Goal: Book appointment/travel/reservation

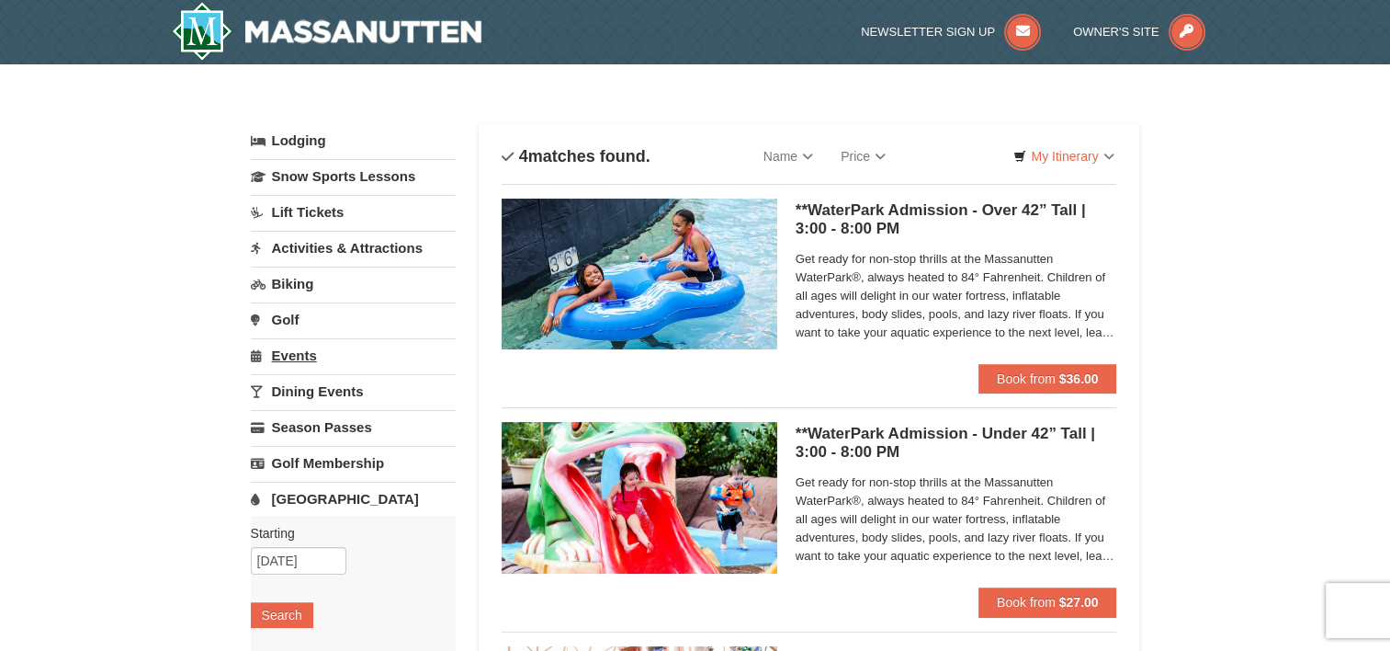
click at [273, 357] on link "Events" at bounding box center [353, 355] width 205 height 34
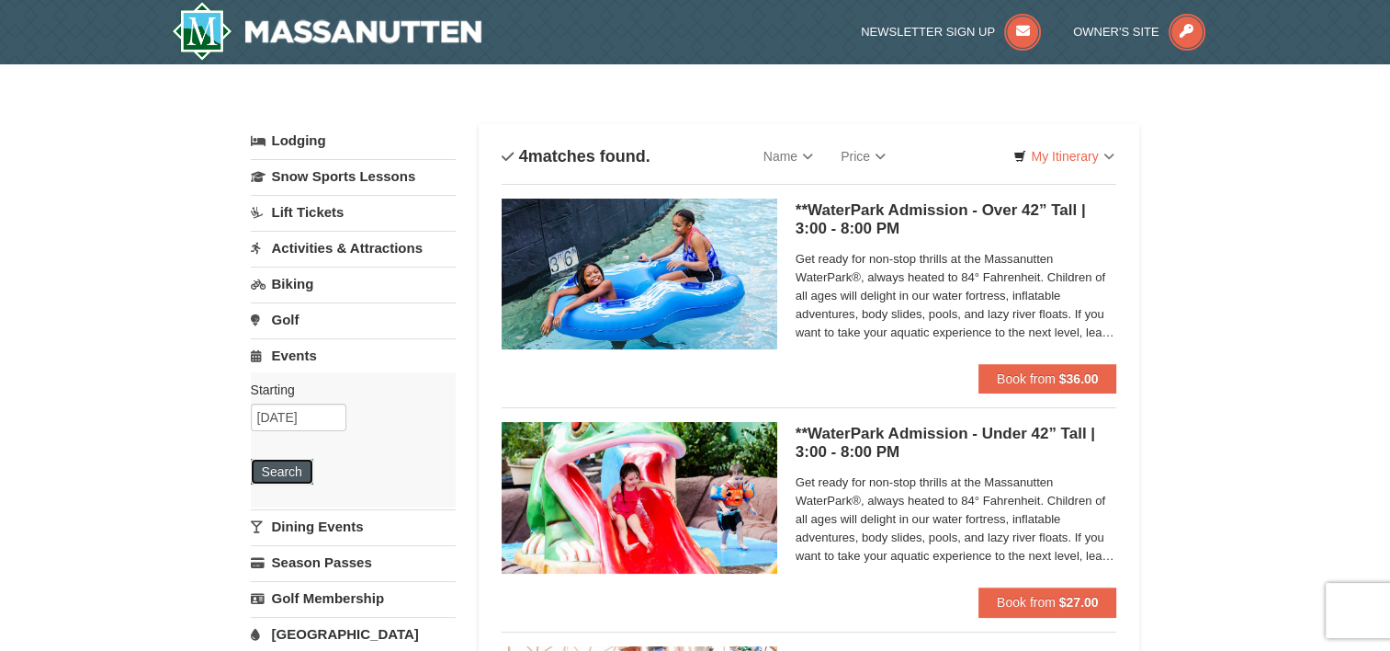
click at [272, 475] on button "Search" at bounding box center [282, 472] width 62 height 26
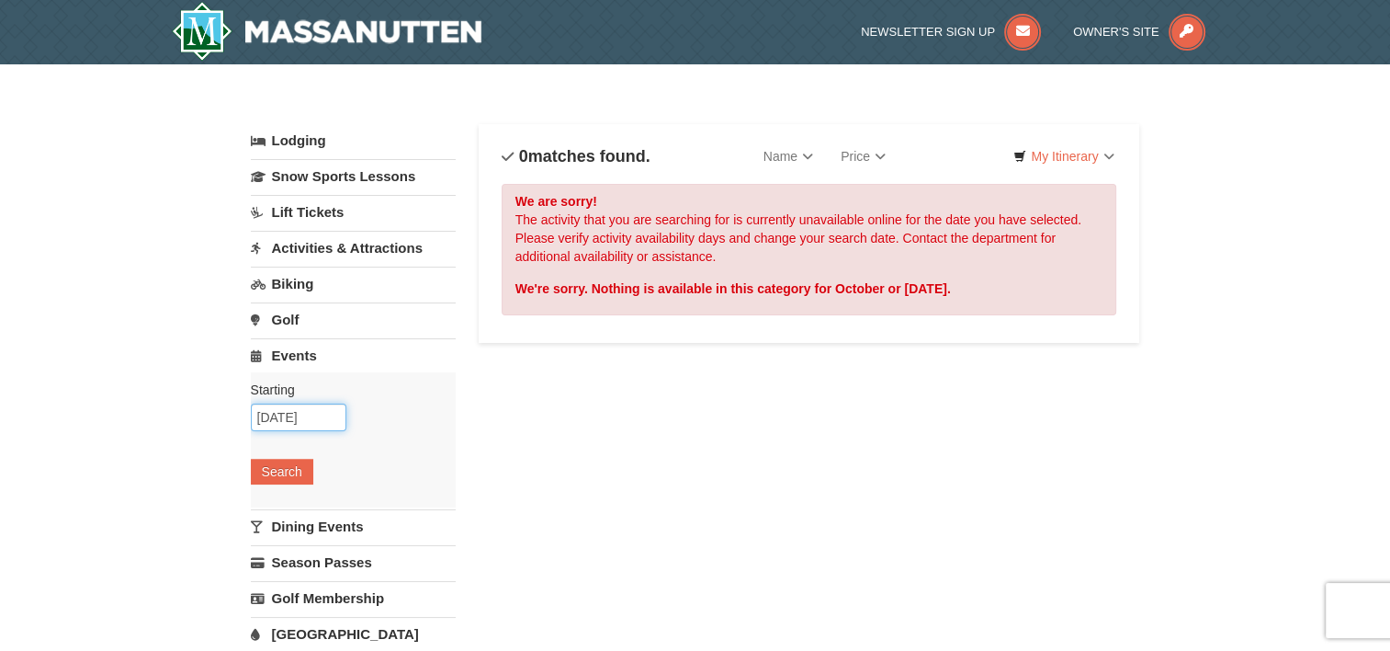
click at [320, 422] on input "10/09/2025" at bounding box center [299, 417] width 96 height 28
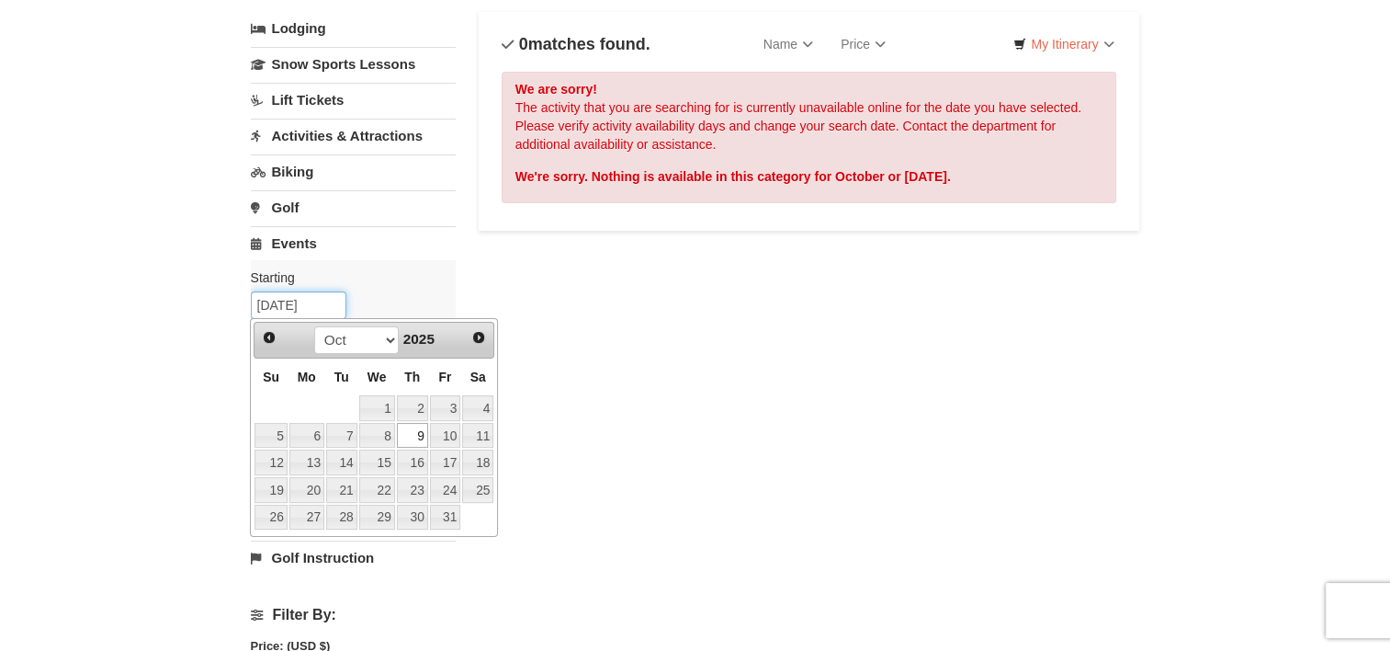
scroll to position [132, 0]
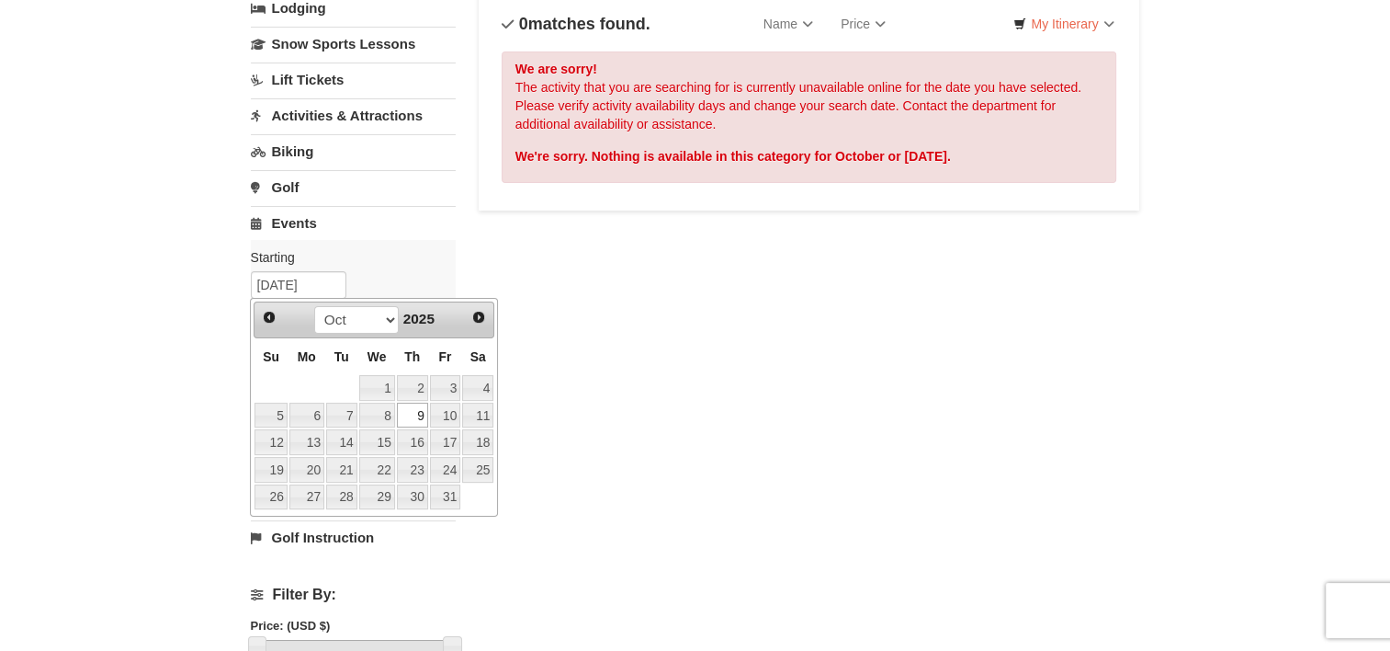
click at [265, 317] on span "Prev" at bounding box center [269, 317] width 15 height 15
click at [476, 468] on link "27" at bounding box center [477, 470] width 31 height 26
type input "[DATE]"
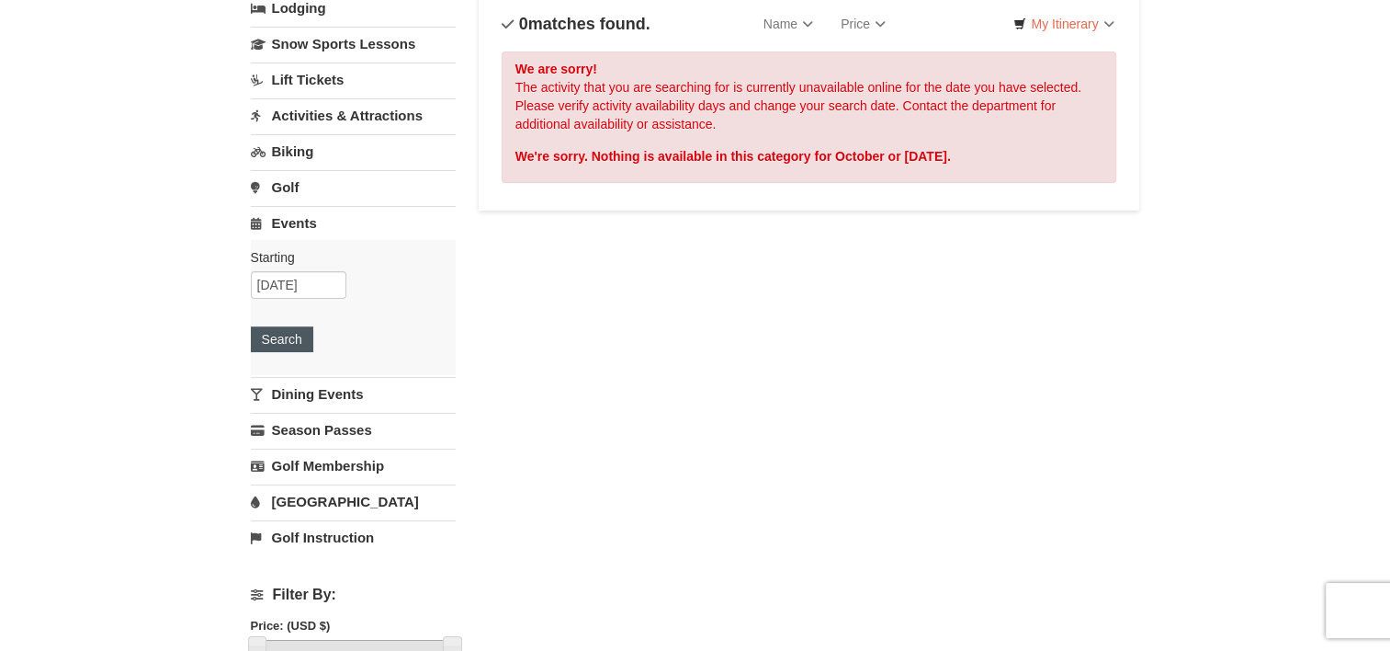
click at [266, 335] on button "Search" at bounding box center [282, 339] width 62 height 26
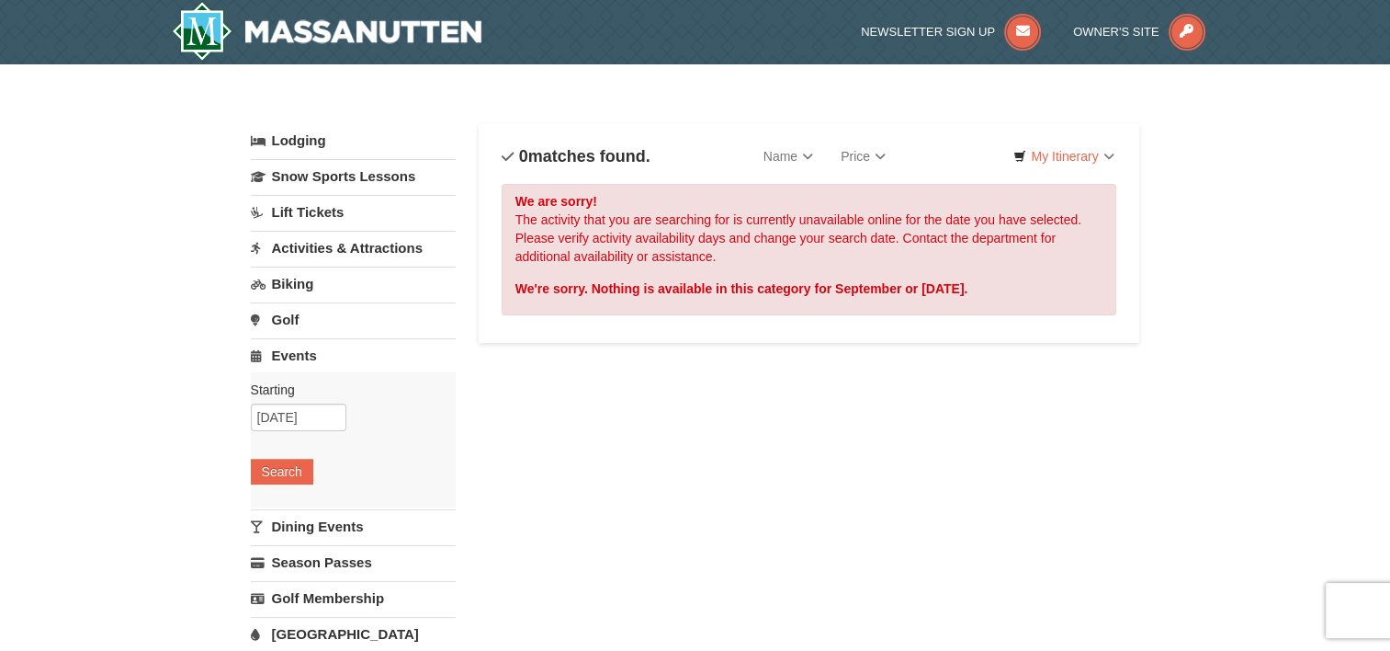
click at [309, 537] on link "Dining Events" at bounding box center [353, 526] width 205 height 34
click at [290, 507] on button "Search" at bounding box center [282, 507] width 62 height 26
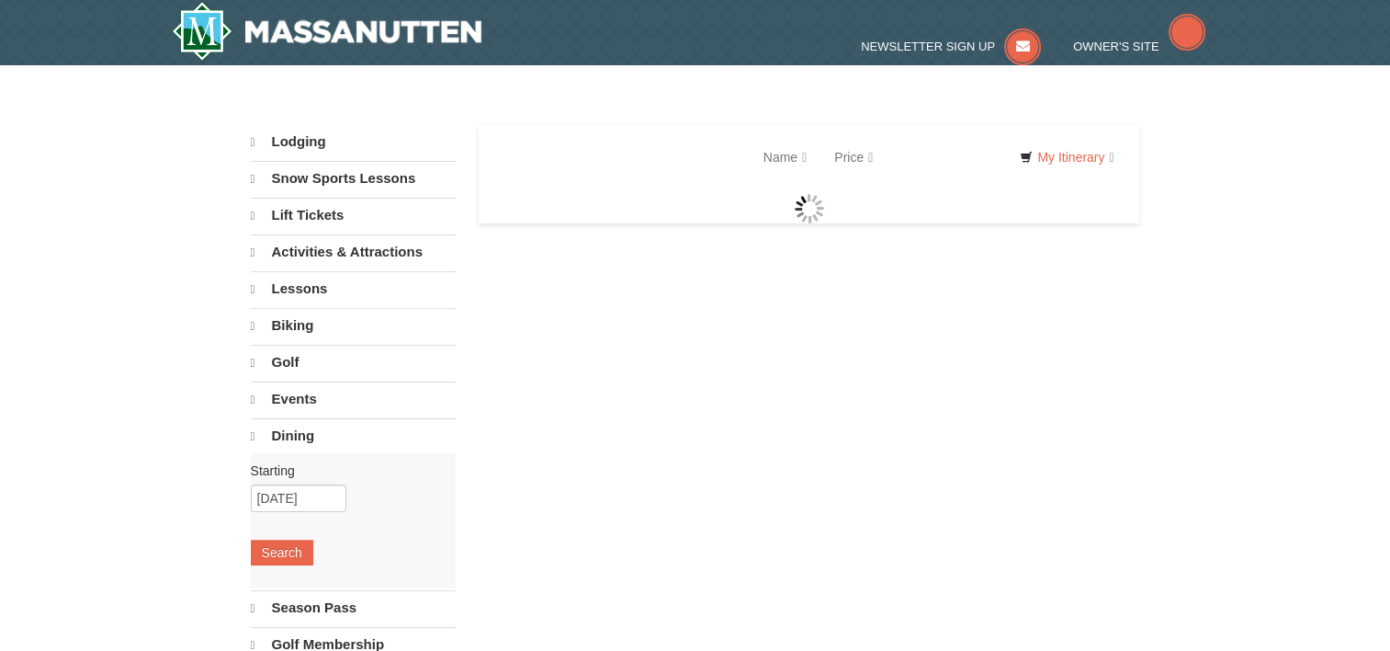
select select "9"
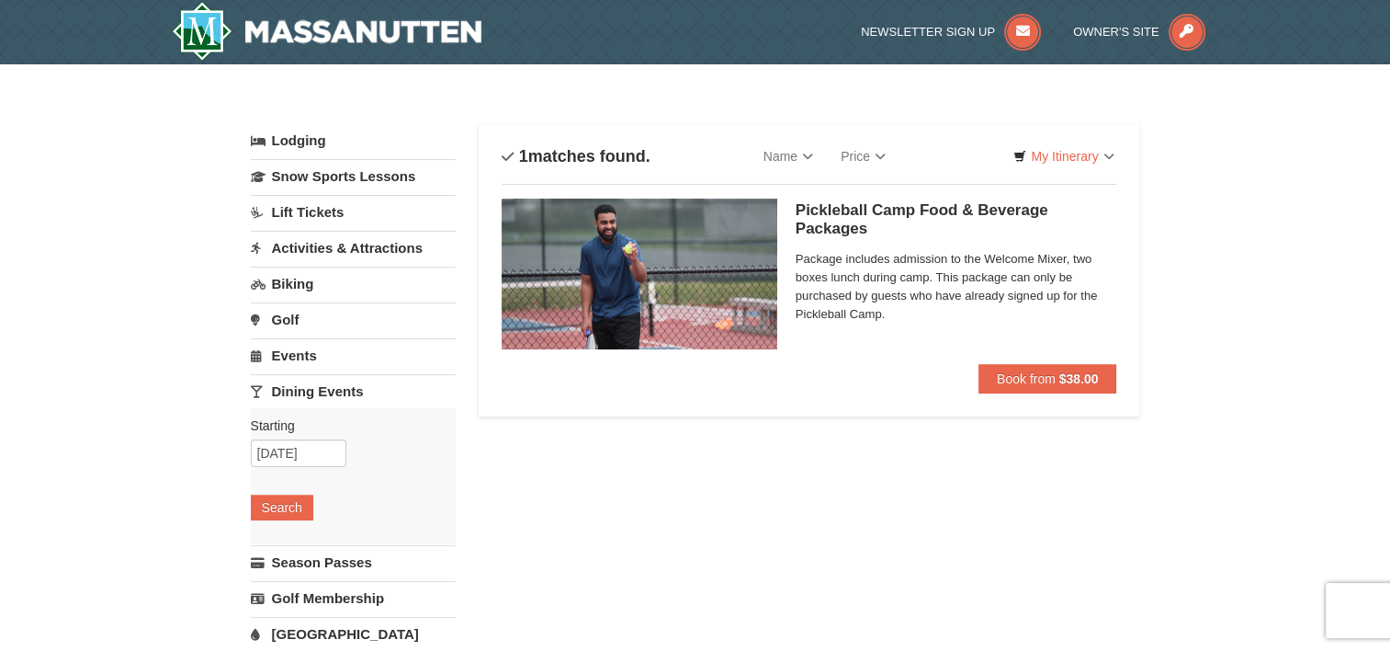
click at [304, 253] on link "Activities & Attractions" at bounding box center [353, 248] width 205 height 34
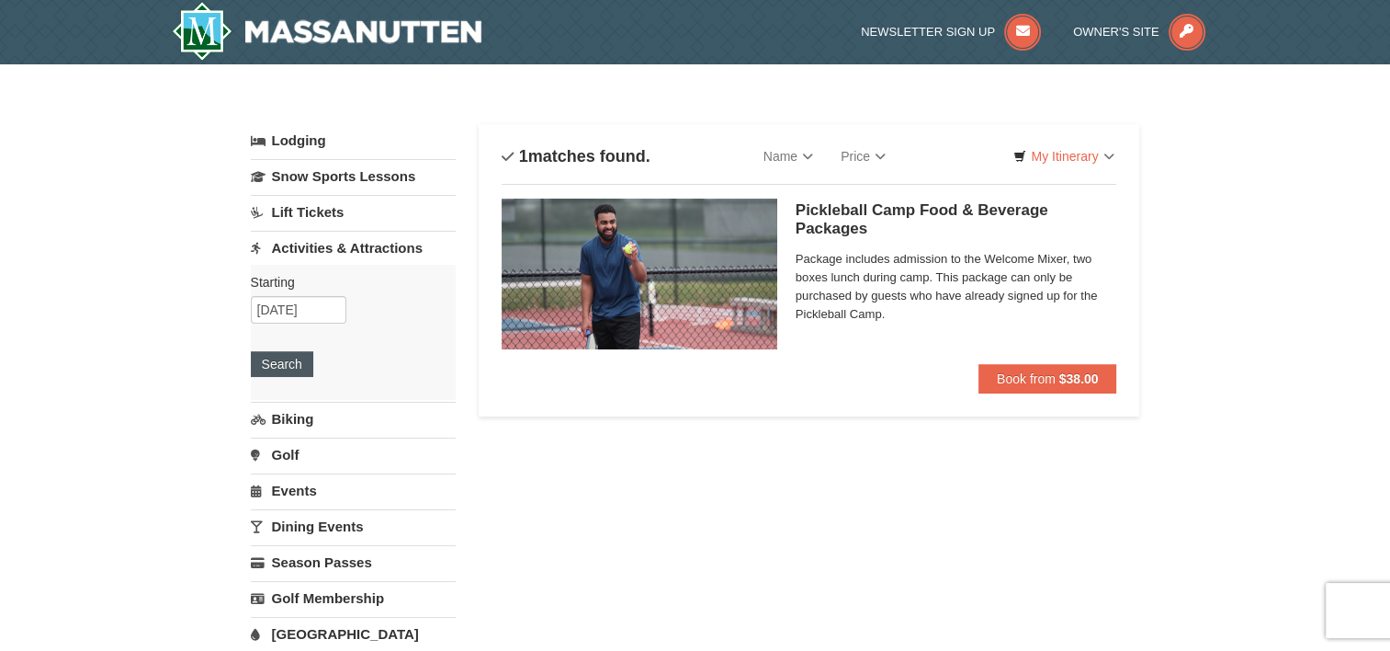
click at [281, 364] on button "Search" at bounding box center [282, 364] width 62 height 26
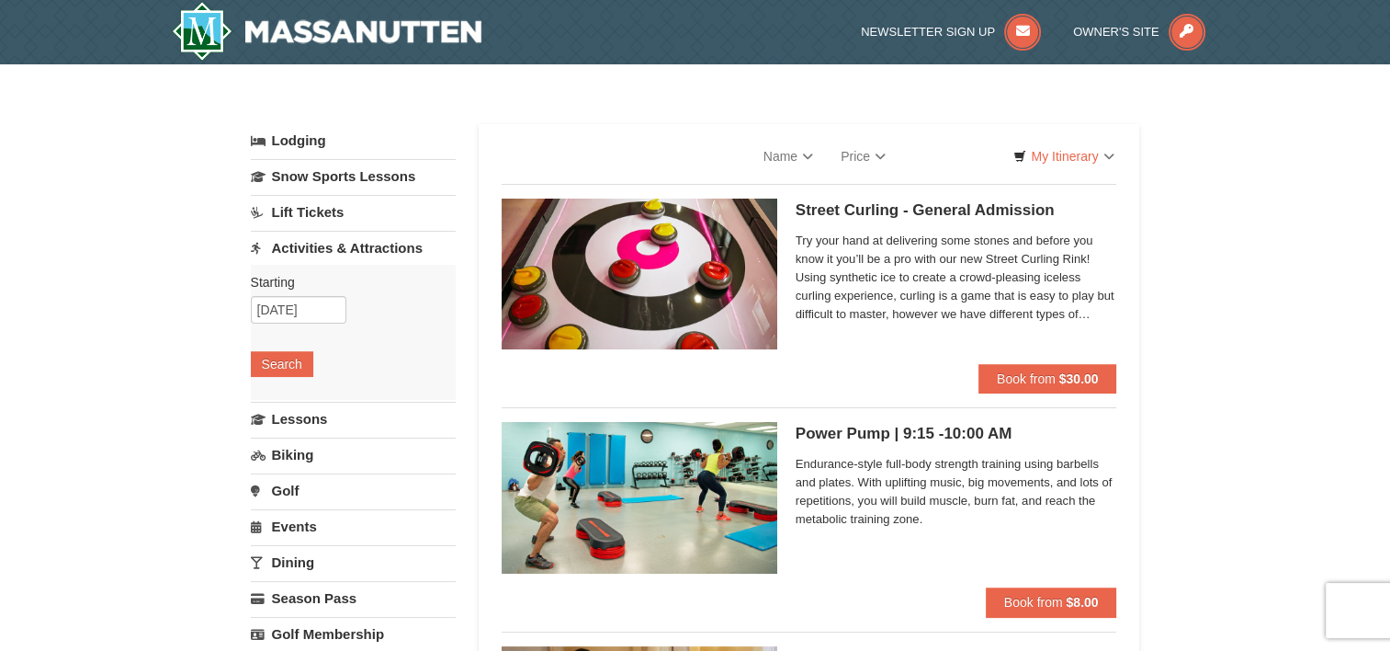
select select "9"
